Goal: Task Accomplishment & Management: Manage account settings

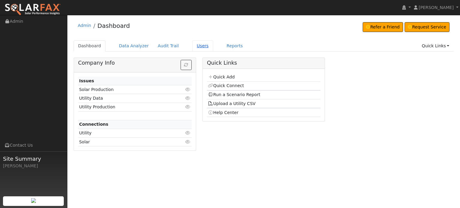
click at [194, 46] on link "Users" at bounding box center [202, 45] width 21 height 11
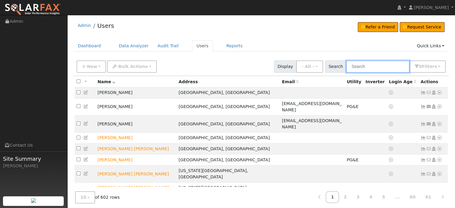
click at [363, 66] on input "text" at bounding box center [377, 66] width 63 height 12
paste input "[PERSON_NAME]"
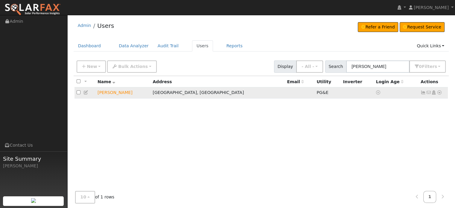
click at [438, 93] on icon at bounding box center [439, 92] width 5 height 4
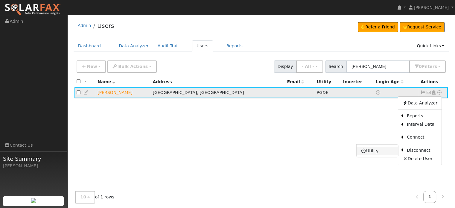
click at [379, 149] on link "Utility" at bounding box center [378, 151] width 42 height 8
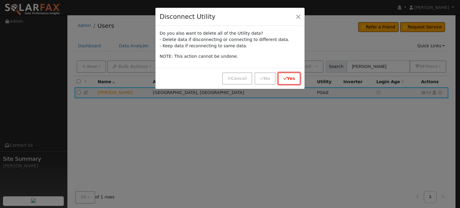
click at [289, 79] on button "Yes" at bounding box center [289, 78] width 22 height 12
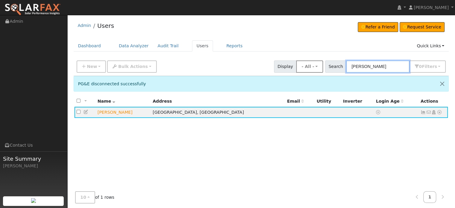
drag, startPoint x: 400, startPoint y: 67, endPoint x: 324, endPoint y: 62, distance: 76.2
click at [324, 62] on div "New Add User Quick Add Quick Connect Quick Convert Lead Bulk Actions Send Email…" at bounding box center [261, 65] width 372 height 14
paste input "[PERSON_NAME]"
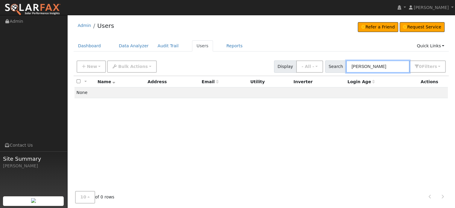
drag, startPoint x: 388, startPoint y: 66, endPoint x: 302, endPoint y: 62, distance: 86.4
click at [302, 62] on div "New Add User Quick Add Quick Connect Quick Convert Lead Bulk Actions Send Email…" at bounding box center [261, 65] width 372 height 14
paste input "[PERSON_NAME]"
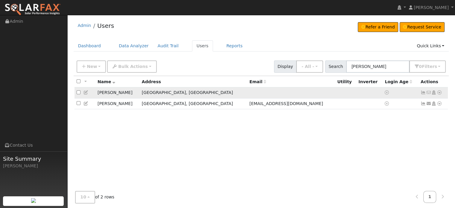
click at [440, 93] on icon at bounding box center [439, 92] width 5 height 4
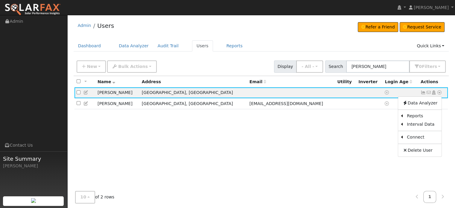
click at [347, 163] on div "All None All on page None on page Name Address Email Utility Inverter Login Age…" at bounding box center [262, 138] width 376 height 125
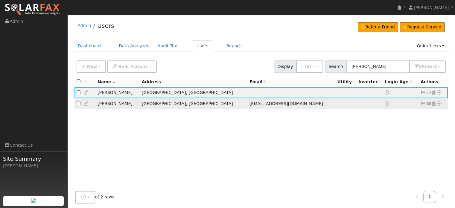
click at [440, 105] on icon at bounding box center [439, 104] width 5 height 4
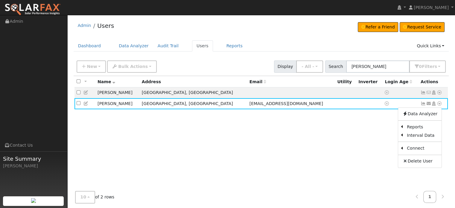
click at [220, 132] on div "All None All on page None on page Name Address Email Utility Inverter Login Age…" at bounding box center [262, 138] width 376 height 125
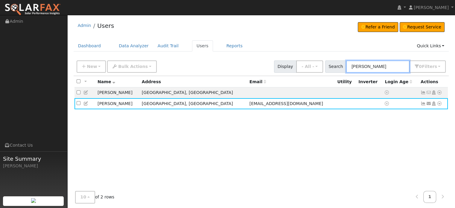
drag, startPoint x: 377, startPoint y: 65, endPoint x: 291, endPoint y: 59, distance: 85.9
click at [291, 59] on div "New Add User Quick Add Quick Connect Quick Convert Lead Bulk Actions Send Email…" at bounding box center [261, 65] width 372 height 14
paste input "[PERSON_NAME]"
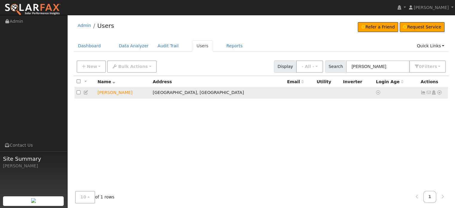
click at [438, 92] on icon at bounding box center [439, 92] width 5 height 4
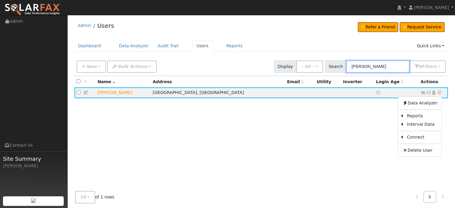
drag, startPoint x: 393, startPoint y: 65, endPoint x: 284, endPoint y: 59, distance: 108.9
click at [284, 59] on div "New Add User Quick Add Quick Connect Quick Convert Lead Bulk Actions Send Email…" at bounding box center [261, 65] width 372 height 14
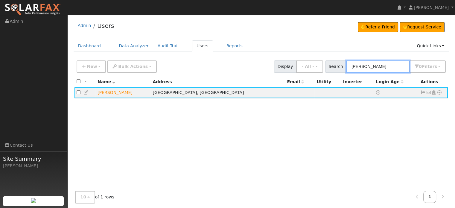
paste input "[PERSON_NAME]"
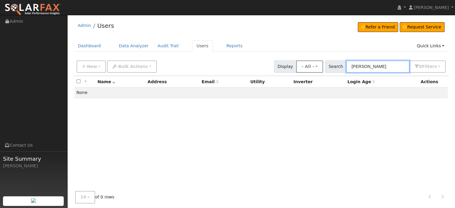
drag, startPoint x: 393, startPoint y: 67, endPoint x: 312, endPoint y: 66, distance: 81.5
click at [312, 66] on div "New Add User Quick Add Quick Connect Quick Convert Lead Bulk Actions Send Email…" at bounding box center [261, 65] width 372 height 14
paste input "[PERSON_NAME]"
drag, startPoint x: 406, startPoint y: 65, endPoint x: 313, endPoint y: 63, distance: 93.2
click at [313, 63] on div "New Add User Quick Add Quick Connect Quick Convert Lead Bulk Actions Send Email…" at bounding box center [261, 65] width 372 height 14
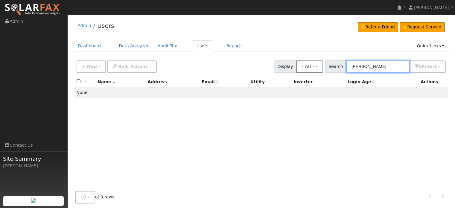
paste input "[PERSON_NAME]"
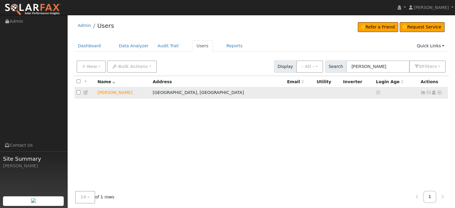
click at [439, 94] on icon at bounding box center [439, 92] width 5 height 4
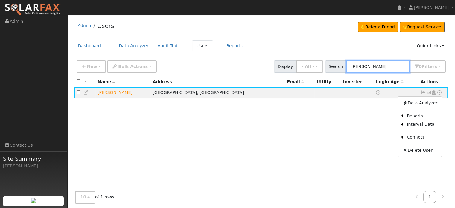
drag, startPoint x: 401, startPoint y: 66, endPoint x: 260, endPoint y: 55, distance: 141.5
click at [260, 55] on div "Admin Users Refer a Friend Request Service Refer a Friend" at bounding box center [261, 120] width 382 height 205
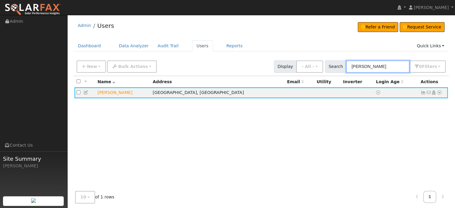
paste input "[PERSON_NAME]"
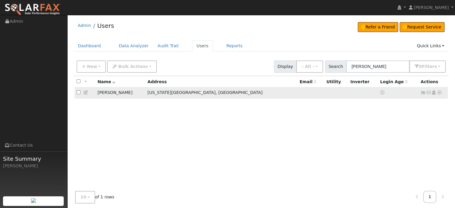
click at [440, 93] on icon at bounding box center [439, 92] width 5 height 4
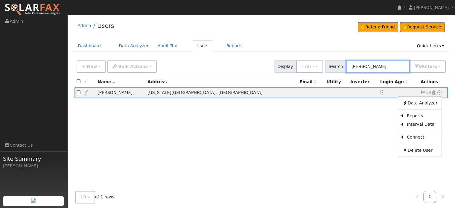
drag, startPoint x: 390, startPoint y: 66, endPoint x: 300, endPoint y: 61, distance: 90.6
click at [299, 63] on div "New Add User Quick Add Quick Connect Quick Convert Lead Bulk Actions Send Email…" at bounding box center [261, 65] width 372 height 14
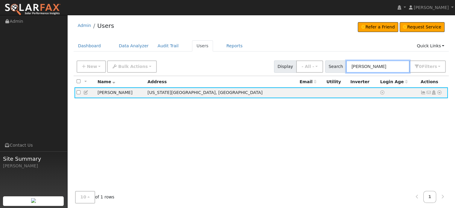
paste input "[PERSON_NAME]"
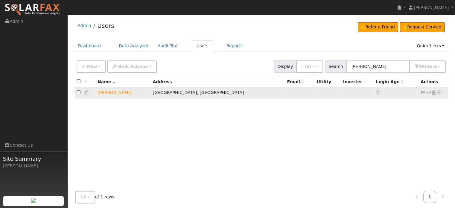
click at [440, 92] on icon at bounding box center [439, 92] width 5 height 4
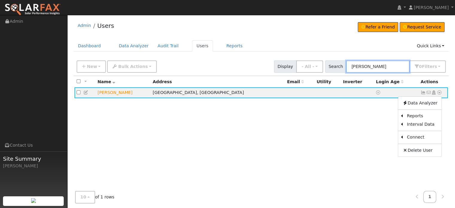
drag, startPoint x: 402, startPoint y: 68, endPoint x: 273, endPoint y: 59, distance: 129.4
click at [273, 59] on div "New Add User Quick Add Quick Connect Quick Convert Lead Bulk Actions Send Email…" at bounding box center [261, 65] width 372 height 14
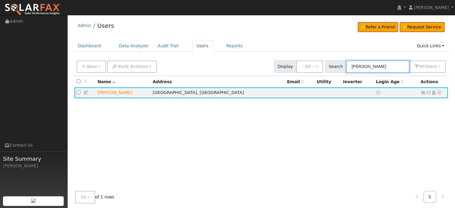
paste input "[PERSON_NAME]"
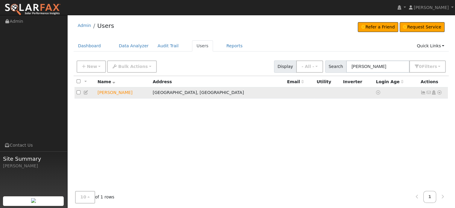
click at [440, 92] on icon at bounding box center [439, 92] width 5 height 4
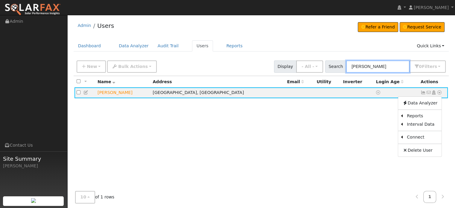
drag, startPoint x: 397, startPoint y: 67, endPoint x: 276, endPoint y: 61, distance: 121.7
click at [276, 61] on div "New Add User Quick Add Quick Connect Quick Convert Lead Bulk Actions Send Email…" at bounding box center [261, 65] width 372 height 14
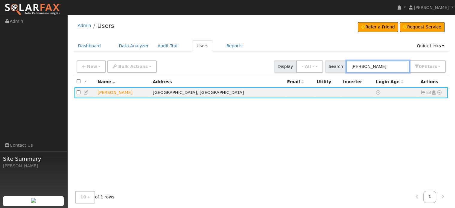
paste input "ark Peterso"
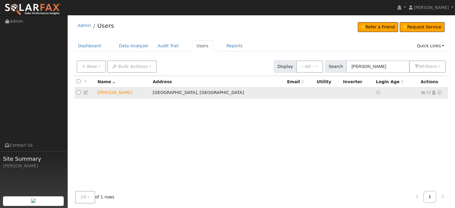
click at [442, 92] on icon at bounding box center [439, 92] width 5 height 4
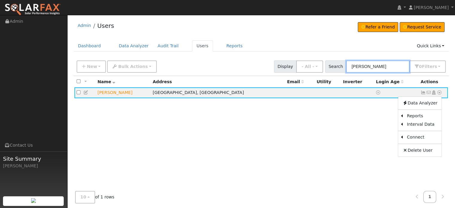
drag, startPoint x: 393, startPoint y: 67, endPoint x: 259, endPoint y: 59, distance: 134.4
click at [259, 59] on div "New Add User Quick Add Quick Connect Quick Convert Lead Bulk Actions Send Email…" at bounding box center [261, 65] width 372 height 14
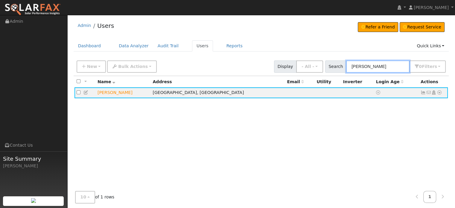
paste input "Decklar"
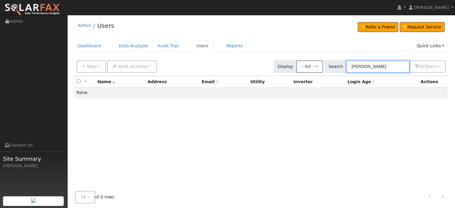
drag, startPoint x: 401, startPoint y: 66, endPoint x: 304, endPoint y: 65, distance: 97.3
click at [304, 65] on div "New Add User Quick Add Quick Connect Quick Convert Lead Bulk Actions Send Email…" at bounding box center [261, 65] width 372 height 14
paste input "[PERSON_NAME][DEMOGRAPHIC_DATA]"
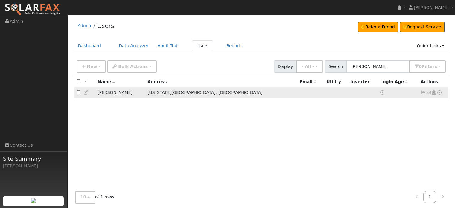
click at [440, 93] on icon at bounding box center [439, 92] width 5 height 4
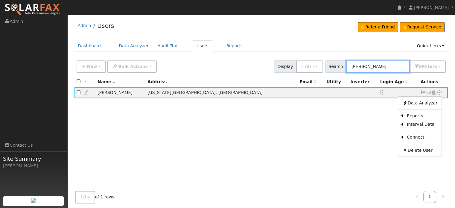
drag, startPoint x: 400, startPoint y: 63, endPoint x: 308, endPoint y: 58, distance: 92.1
click at [308, 58] on div "New Add User Quick Add Quick Connect Quick Convert Lead Bulk Actions Send Email…" at bounding box center [261, 65] width 372 height 14
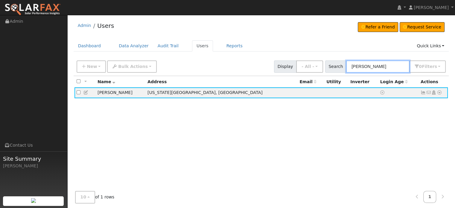
paste input "[PERSON_NAME]"
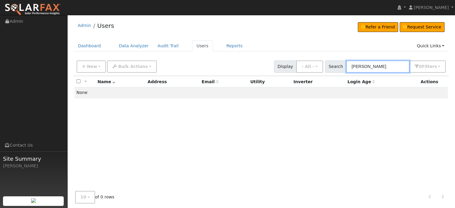
drag, startPoint x: 393, startPoint y: 67, endPoint x: 276, endPoint y: 57, distance: 117.8
click at [276, 57] on div "New Add User Quick Add Quick Connect Quick Convert Lead Bulk Actions Send Email…" at bounding box center [262, 139] width 376 height 165
paste input "[PERSON_NAME]"
drag, startPoint x: 392, startPoint y: 69, endPoint x: 314, endPoint y: 62, distance: 78.2
click at [314, 62] on div "New Add User Quick Add Quick Connect Quick Convert Lead Bulk Actions Send Email…" at bounding box center [261, 65] width 372 height 14
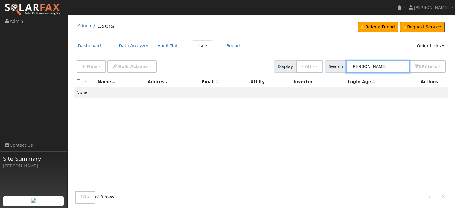
paste input "[PERSON_NAME]"
type input "[PERSON_NAME]"
